Goal: Obtain resource: Obtain resource

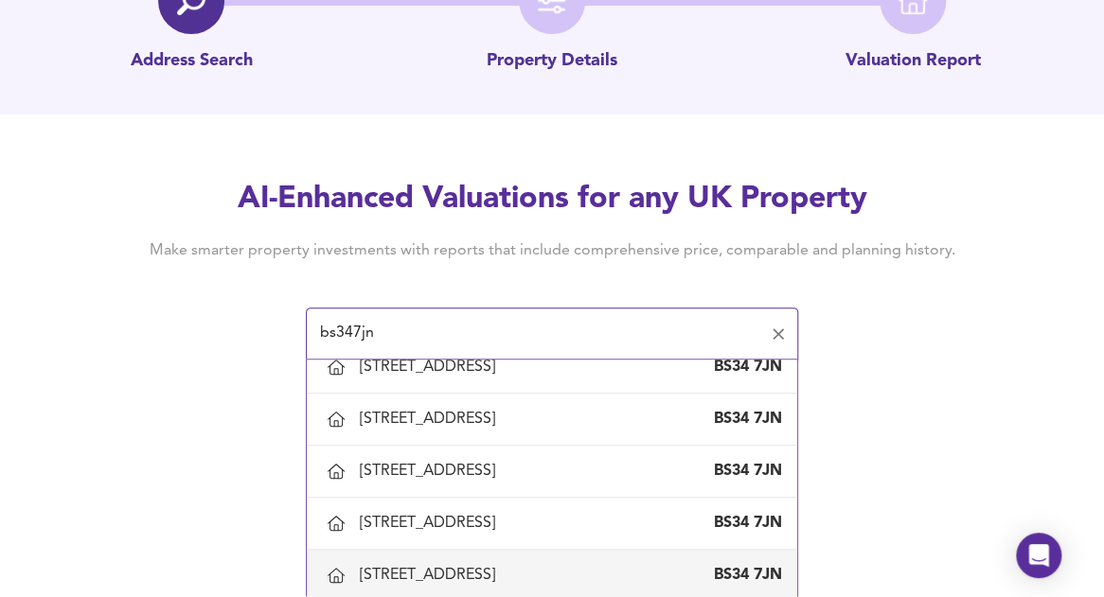
scroll to position [382, 0]
click at [503, 573] on div "[STREET_ADDRESS]" at bounding box center [431, 575] width 143 height 21
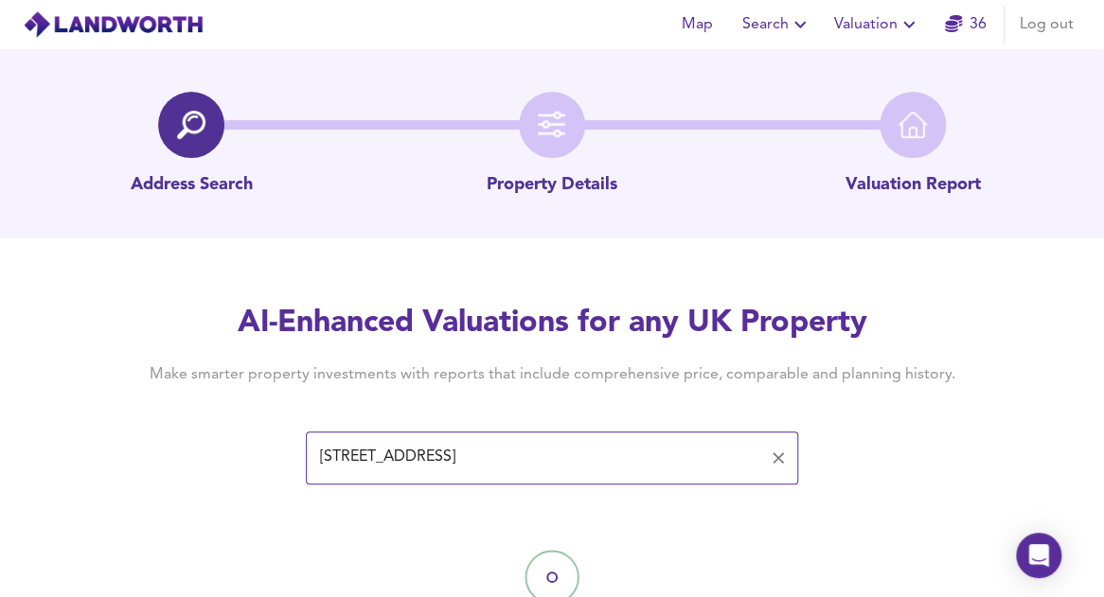
type input "[STREET_ADDRESS]"
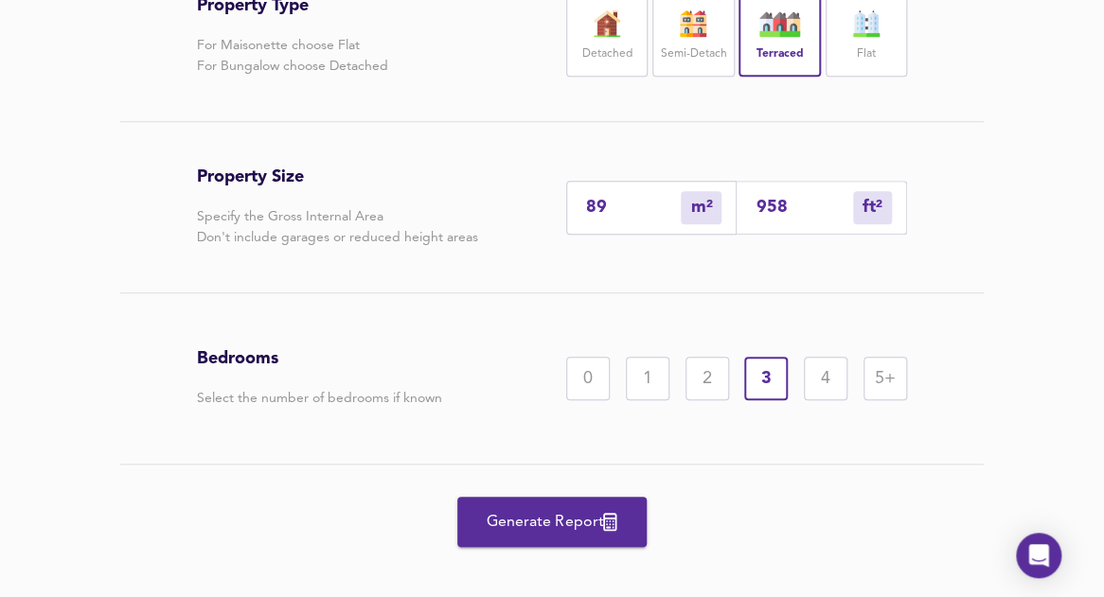
scroll to position [488, 0]
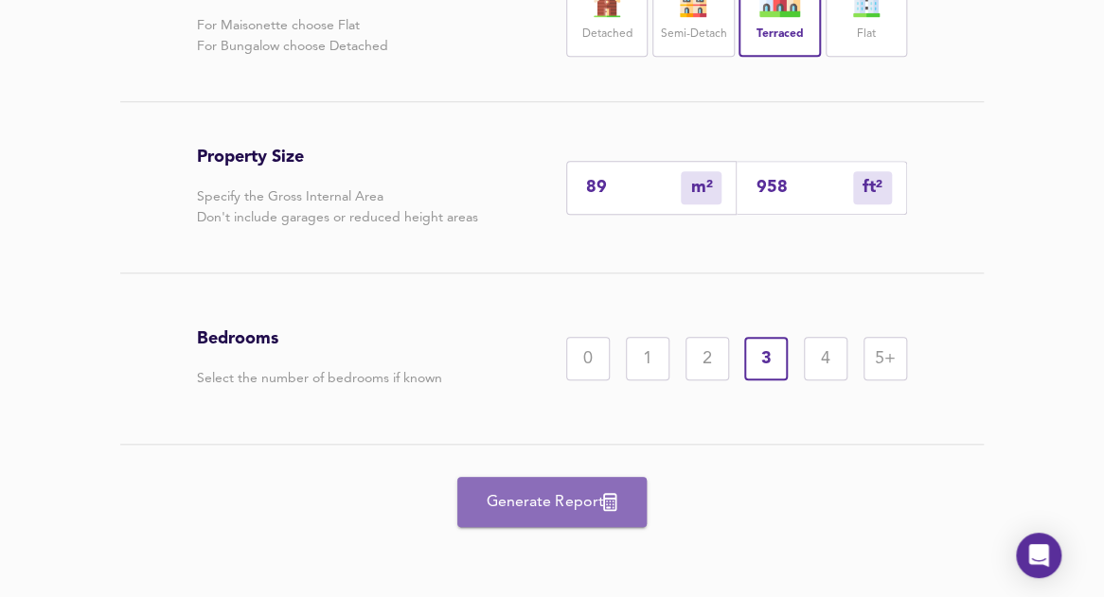
click at [576, 505] on span "Generate Report" at bounding box center [551, 502] width 151 height 27
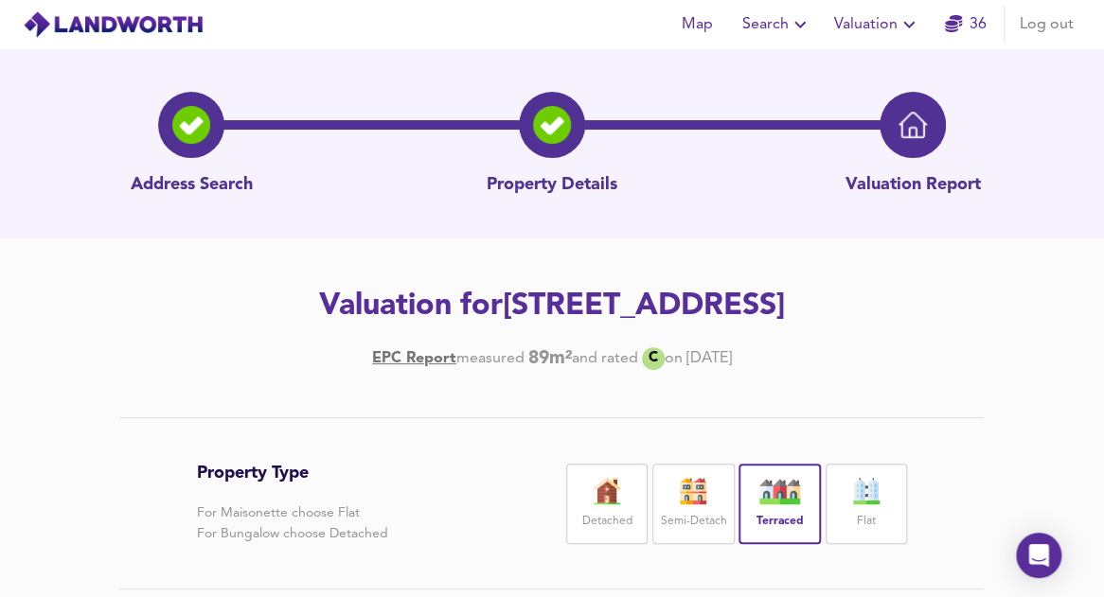
scroll to position [0, 0]
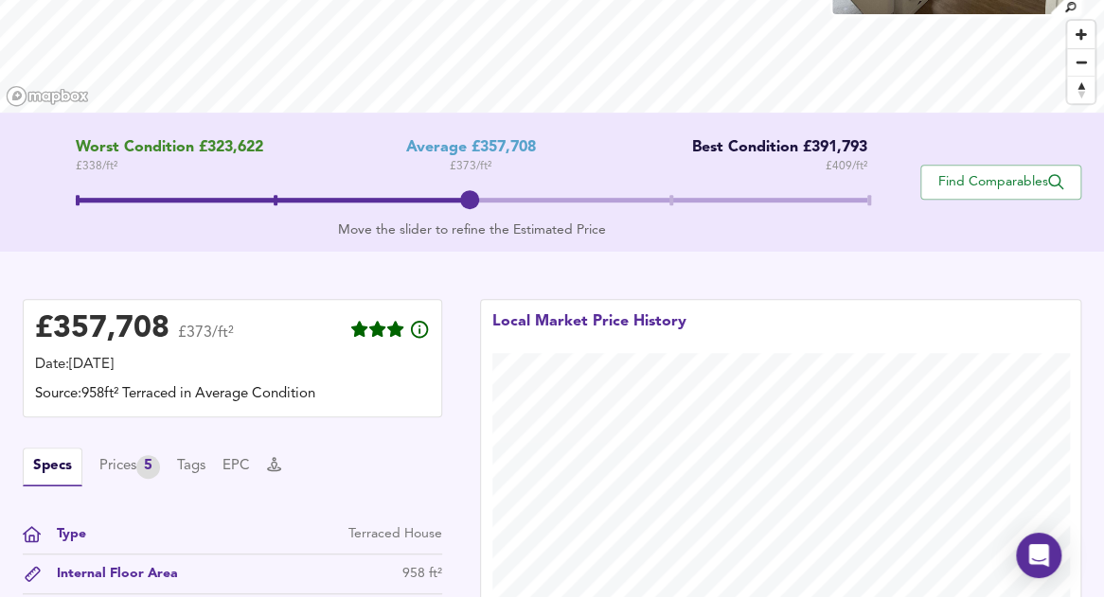
scroll to position [276, 0]
